Goal: Transaction & Acquisition: Purchase product/service

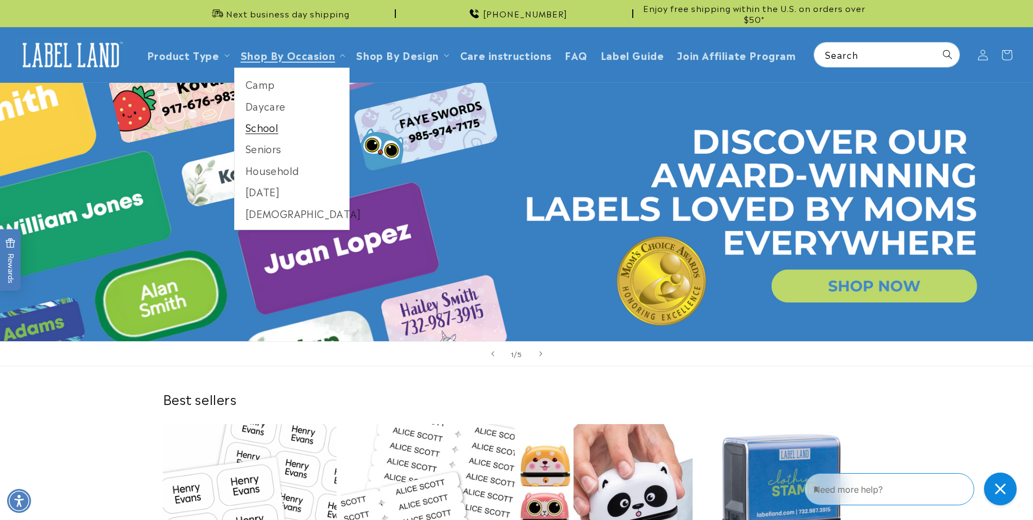
click at [270, 131] on link "School" at bounding box center [292, 127] width 115 height 21
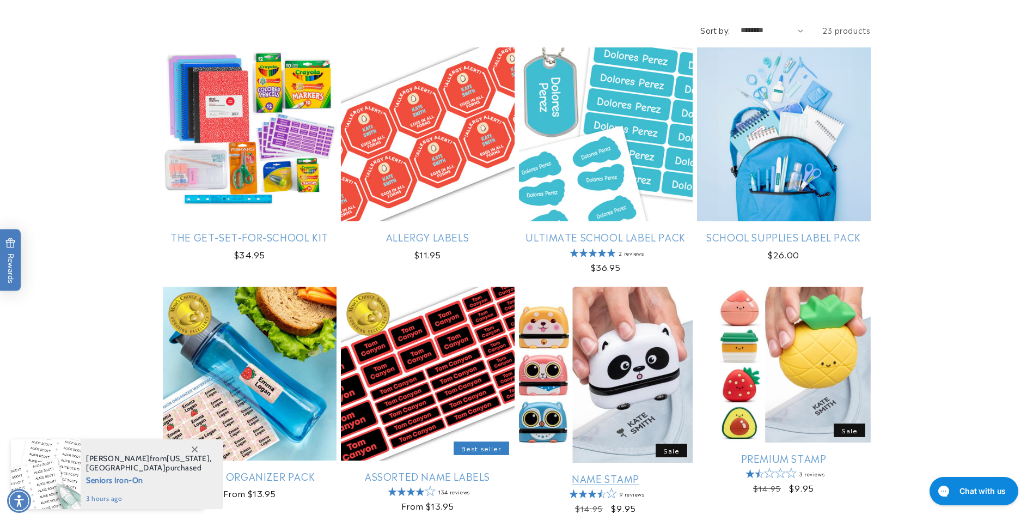
scroll to position [163, 0]
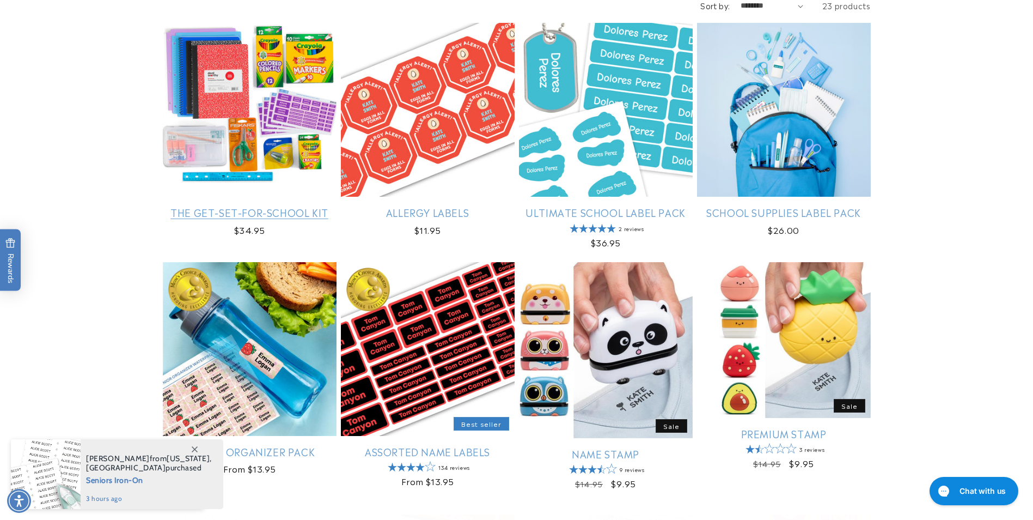
click at [251, 218] on link "The Get-Set-for-School Kit" at bounding box center [250, 212] width 174 height 13
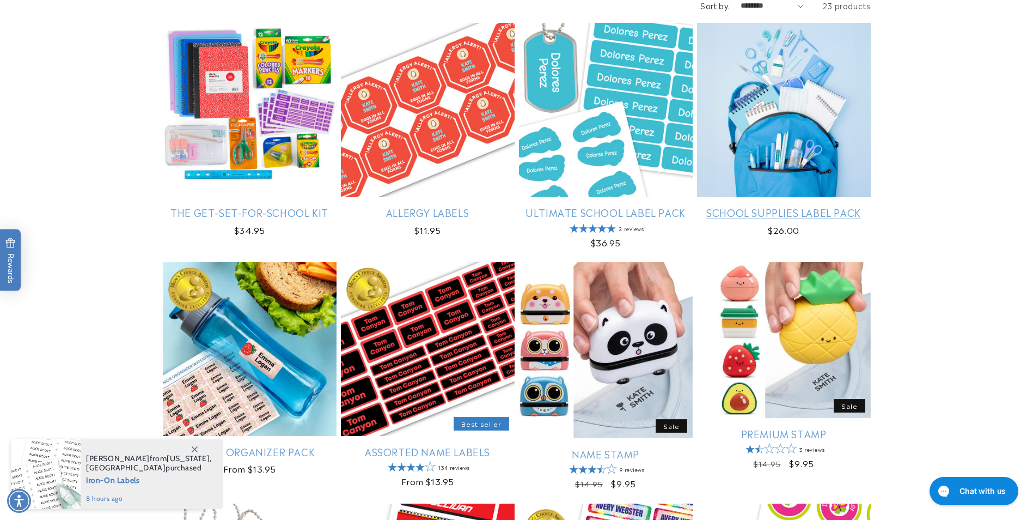
click at [812, 214] on link "School Supplies Label Pack" at bounding box center [784, 212] width 174 height 13
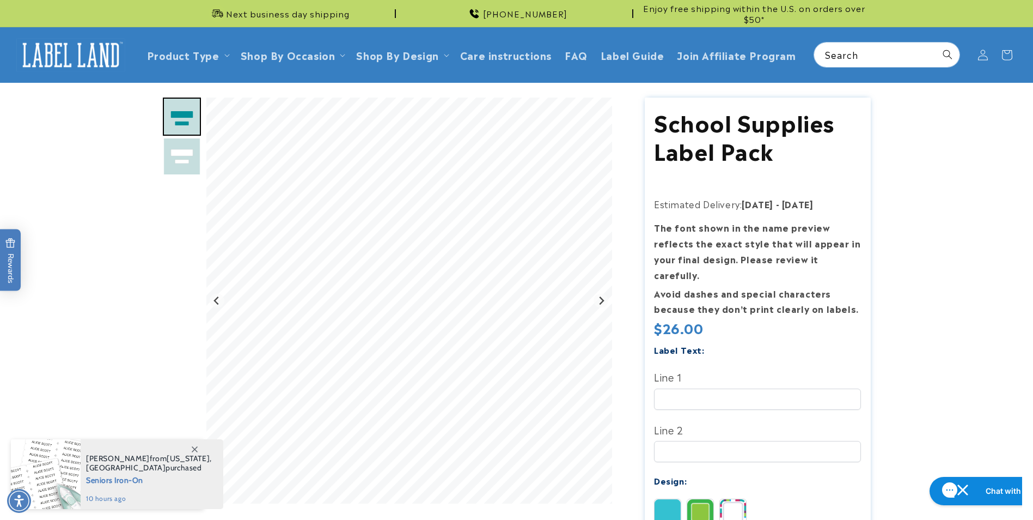
scroll to position [109, 0]
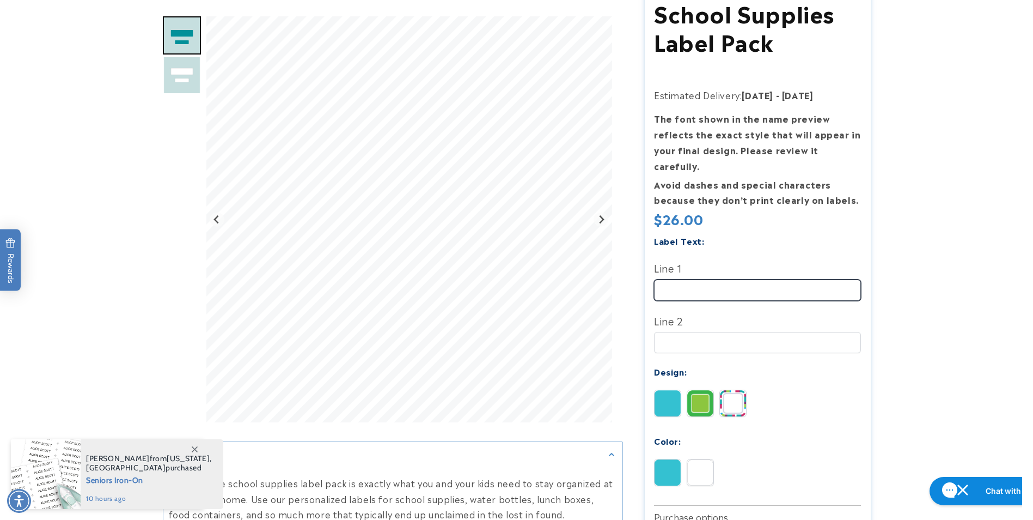
click at [720, 279] on input "Line 1" at bounding box center [757, 289] width 207 height 21
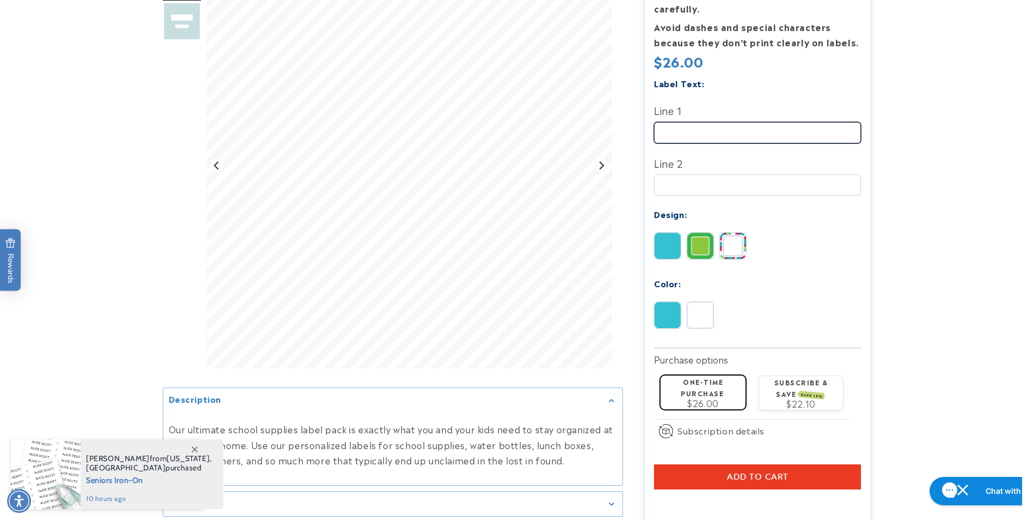
scroll to position [272, 0]
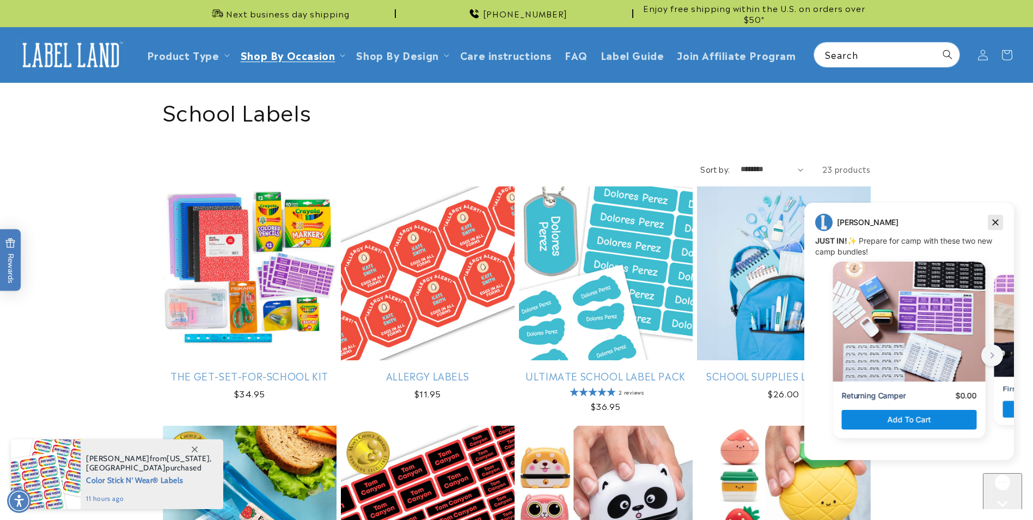
click at [992, 220] on icon "Dismiss campaign" at bounding box center [995, 222] width 11 height 13
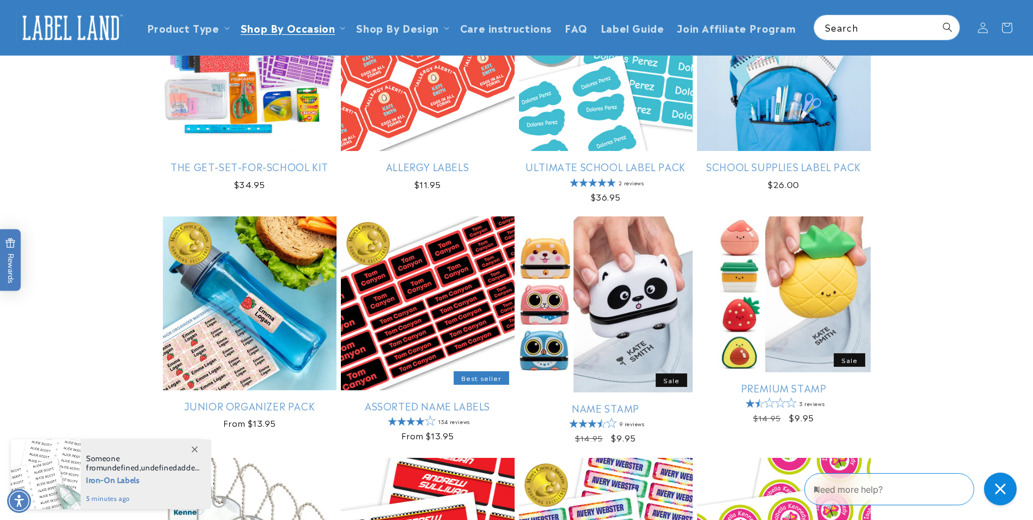
scroll to position [163, 0]
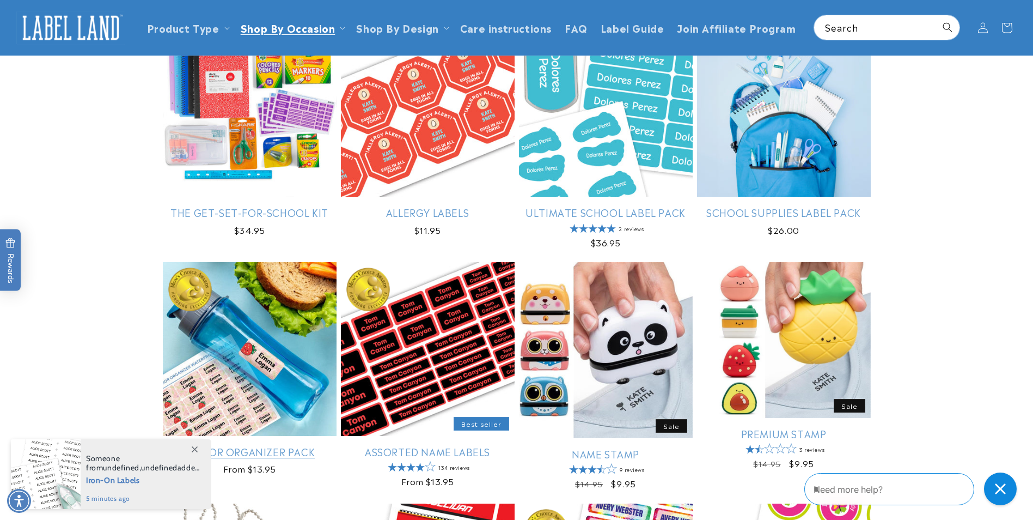
click at [285, 445] on link "Junior Organizer Pack" at bounding box center [250, 451] width 174 height 13
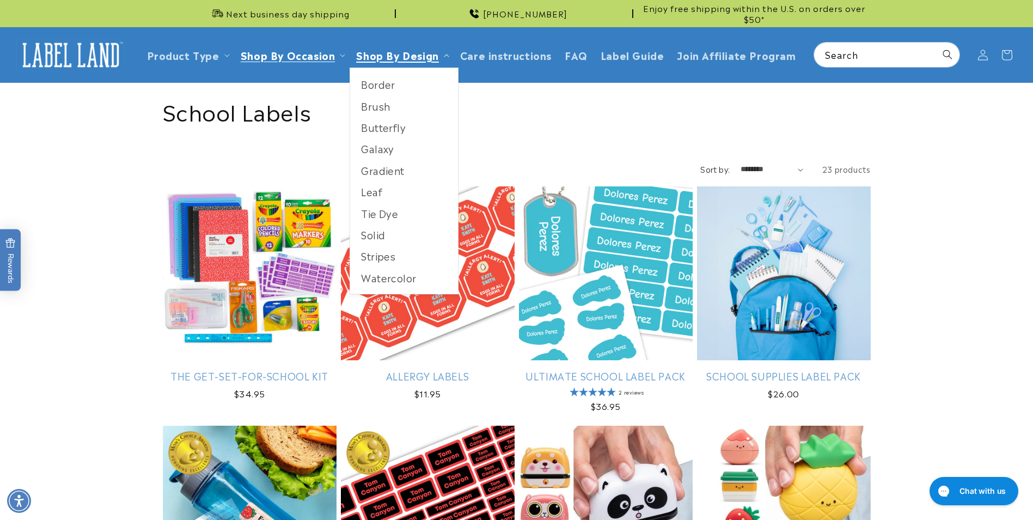
click at [433, 58] on link "Shop By Design" at bounding box center [397, 54] width 82 height 15
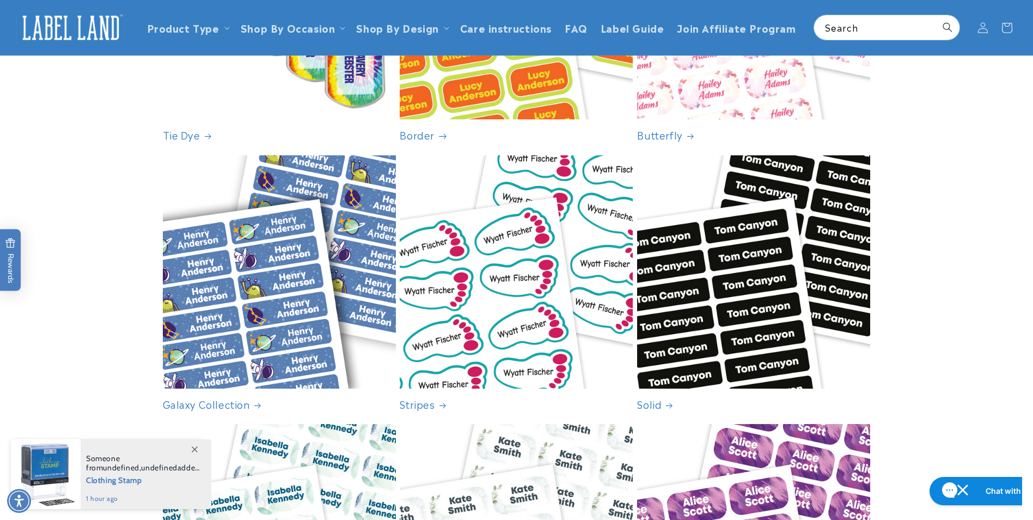
scroll to position [109, 0]
